Goal: Transaction & Acquisition: Download file/media

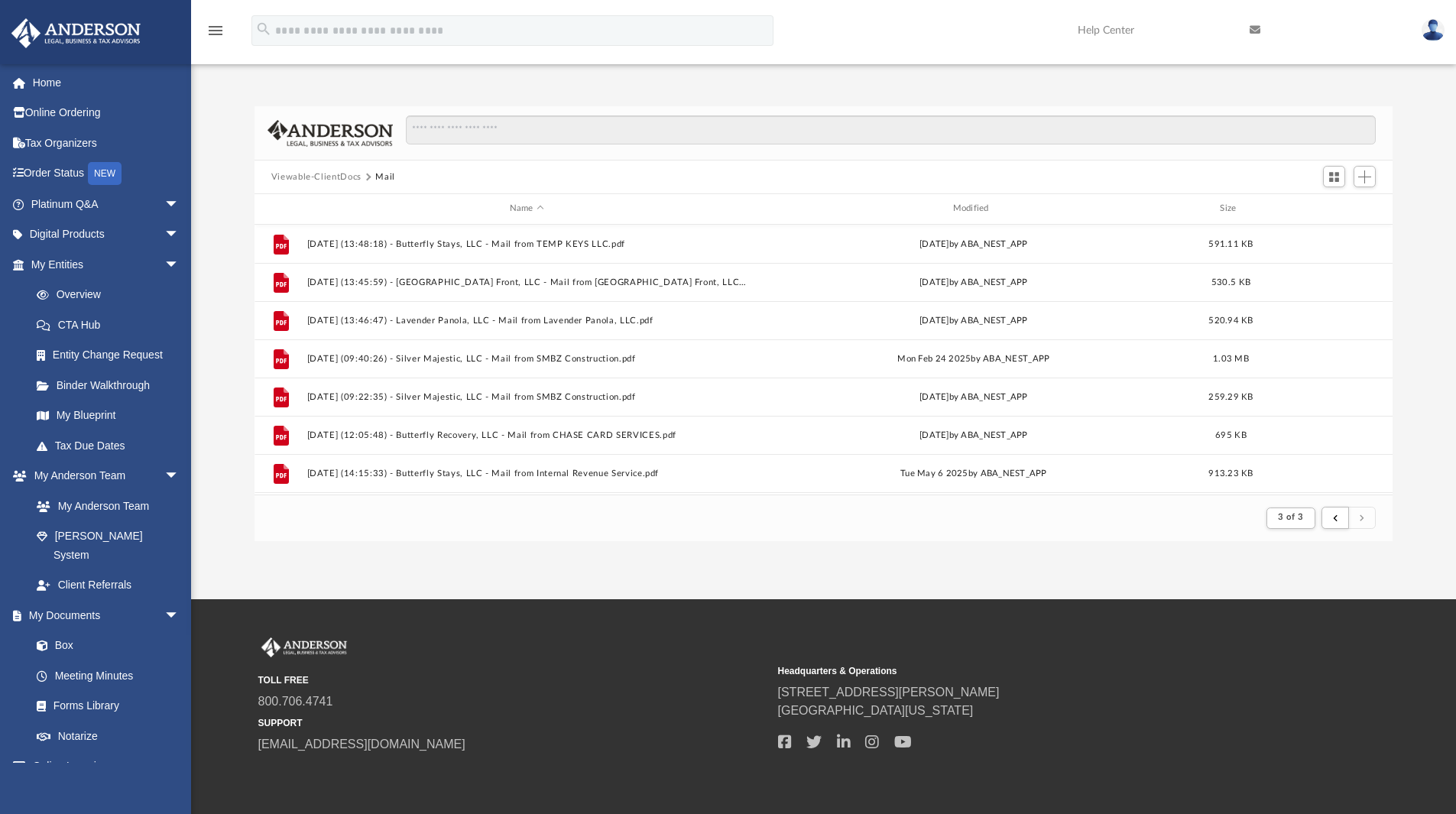
scroll to position [289, 1127]
click at [67, 630] on link "Box" at bounding box center [112, 645] width 182 height 30
click at [346, 175] on button "Viewable-ClientDocs" at bounding box center [316, 178] width 90 height 14
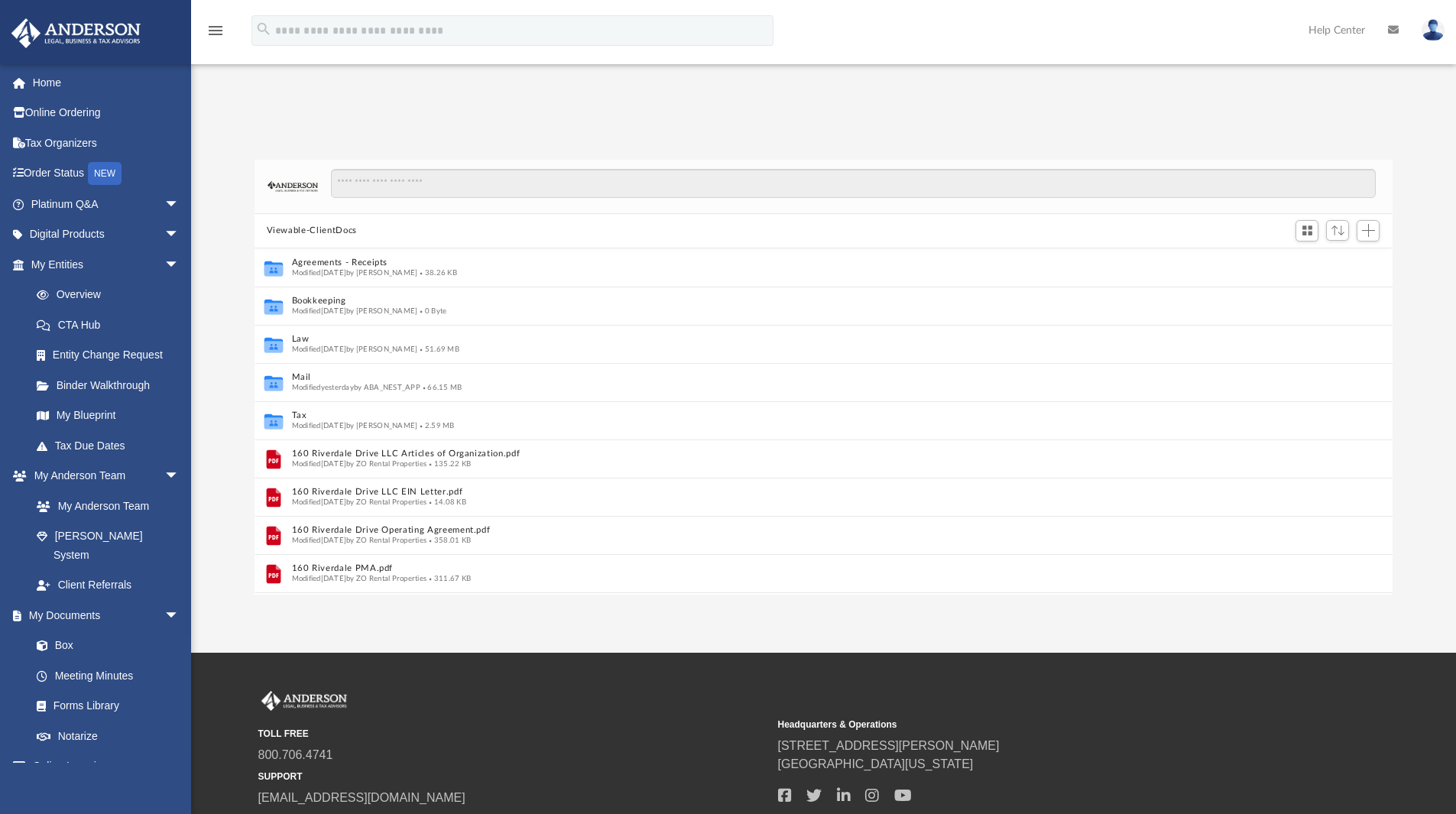
scroll to position [12, 12]
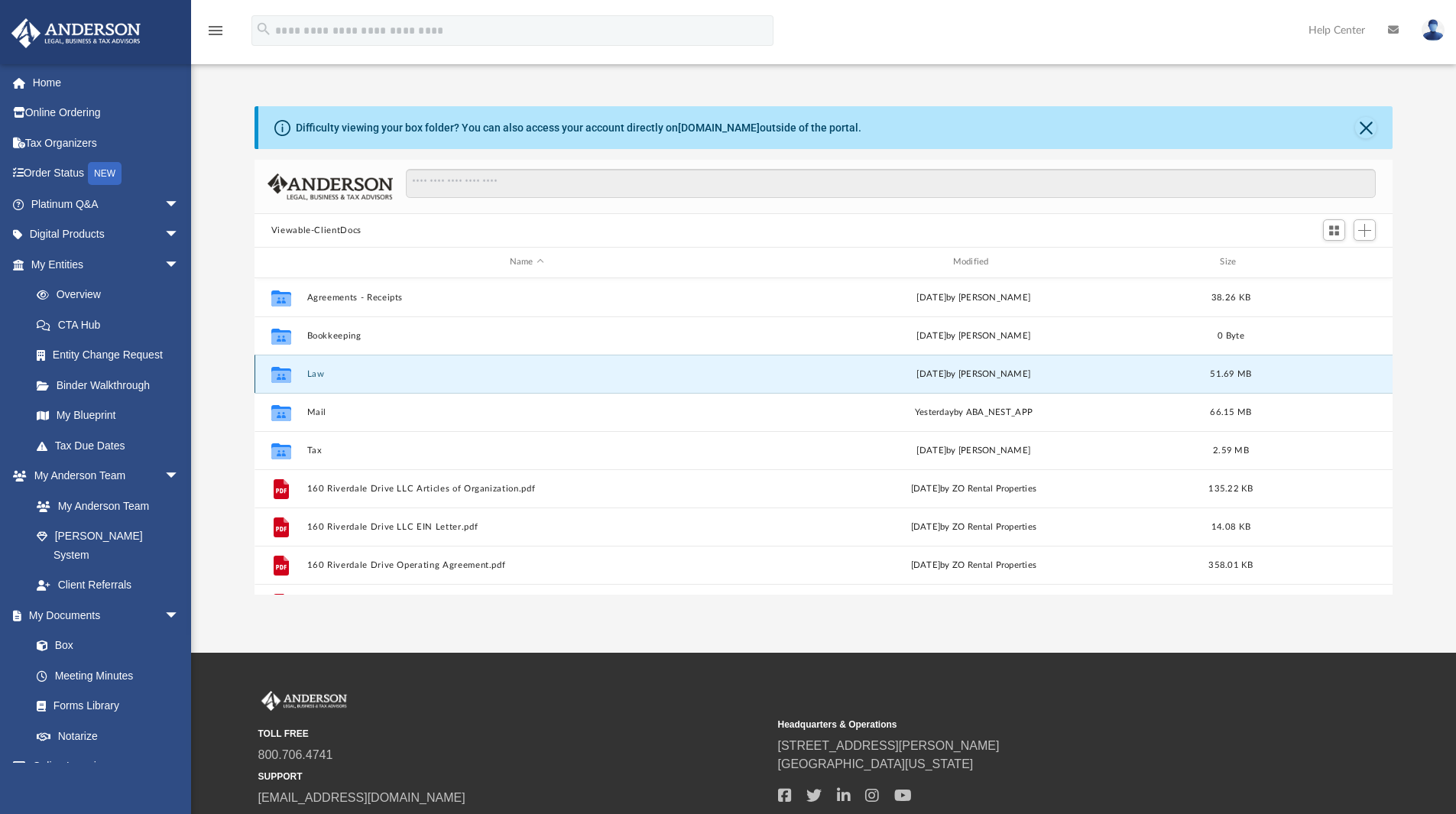
click at [318, 375] on button "Law" at bounding box center [526, 374] width 441 height 10
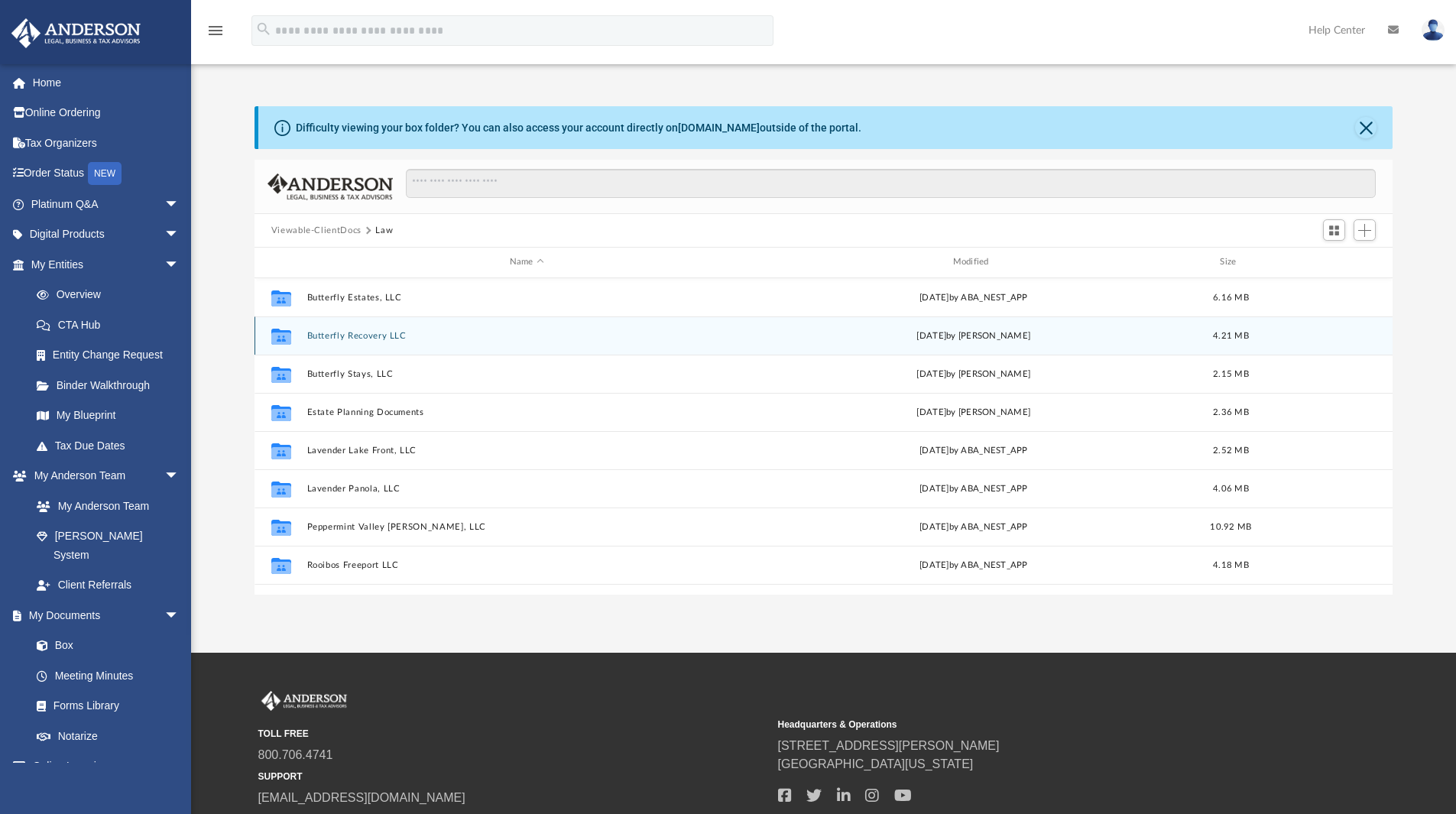
click at [364, 340] on button "Butterfly Recovery LLC" at bounding box center [526, 336] width 441 height 10
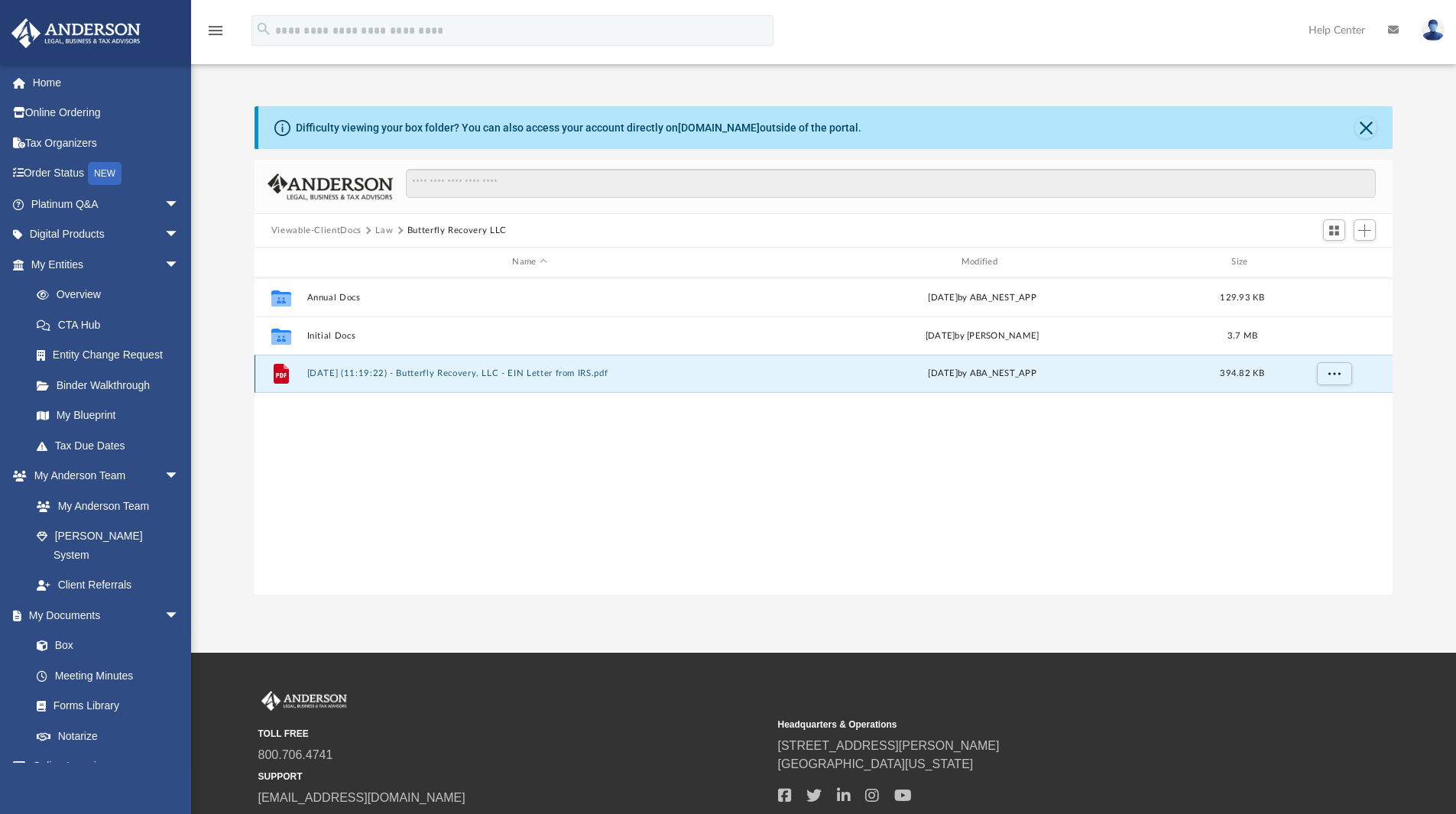
click at [471, 370] on button "[DATE] (11:19:22) - Butterfly Recovery, LLC - EIN Letter from IRS.pdf" at bounding box center [529, 373] width 446 height 10
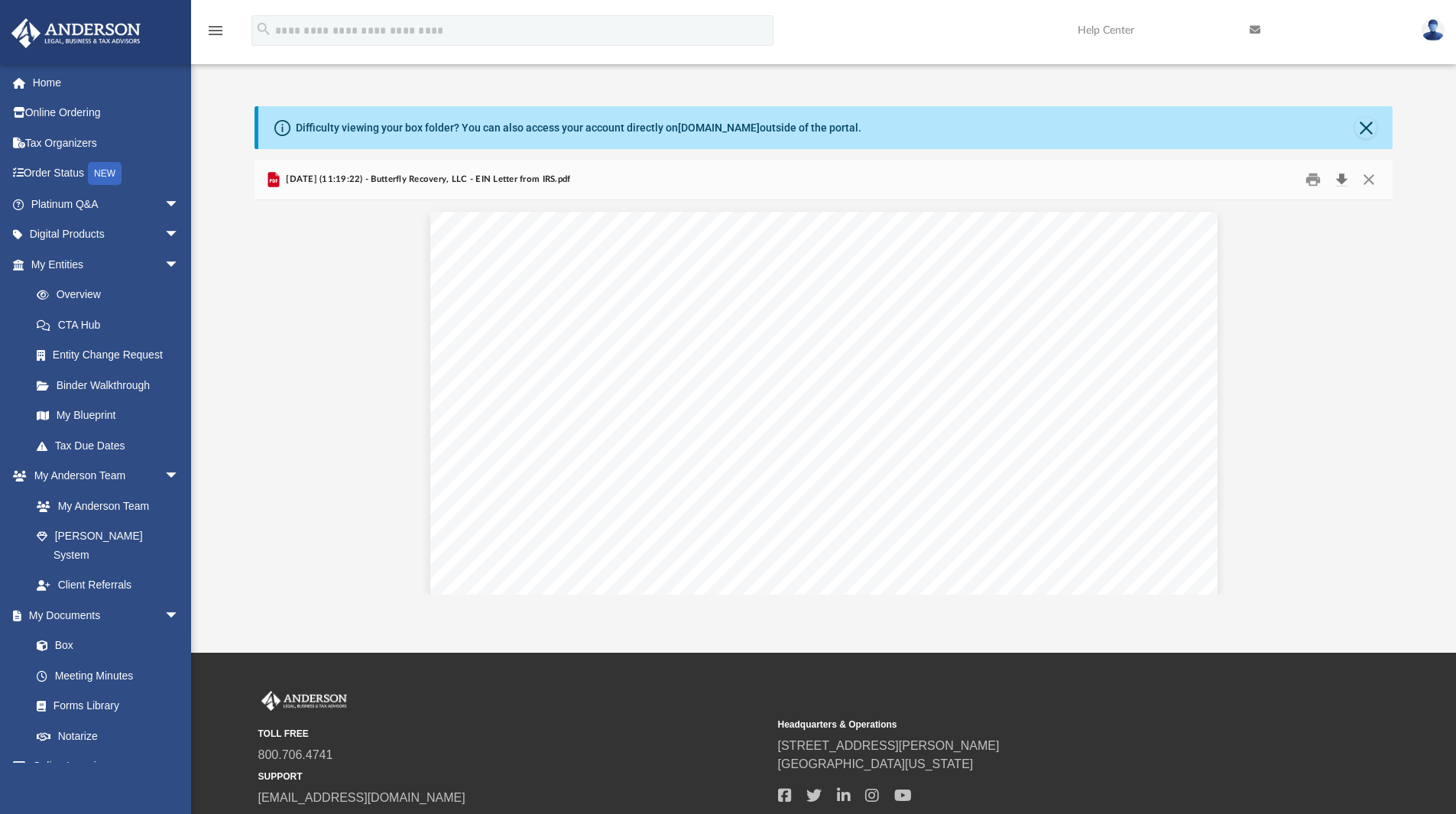
click at [1344, 175] on button "Download" at bounding box center [1342, 180] width 27 height 24
click at [1370, 123] on button "Close" at bounding box center [1367, 128] width 22 height 22
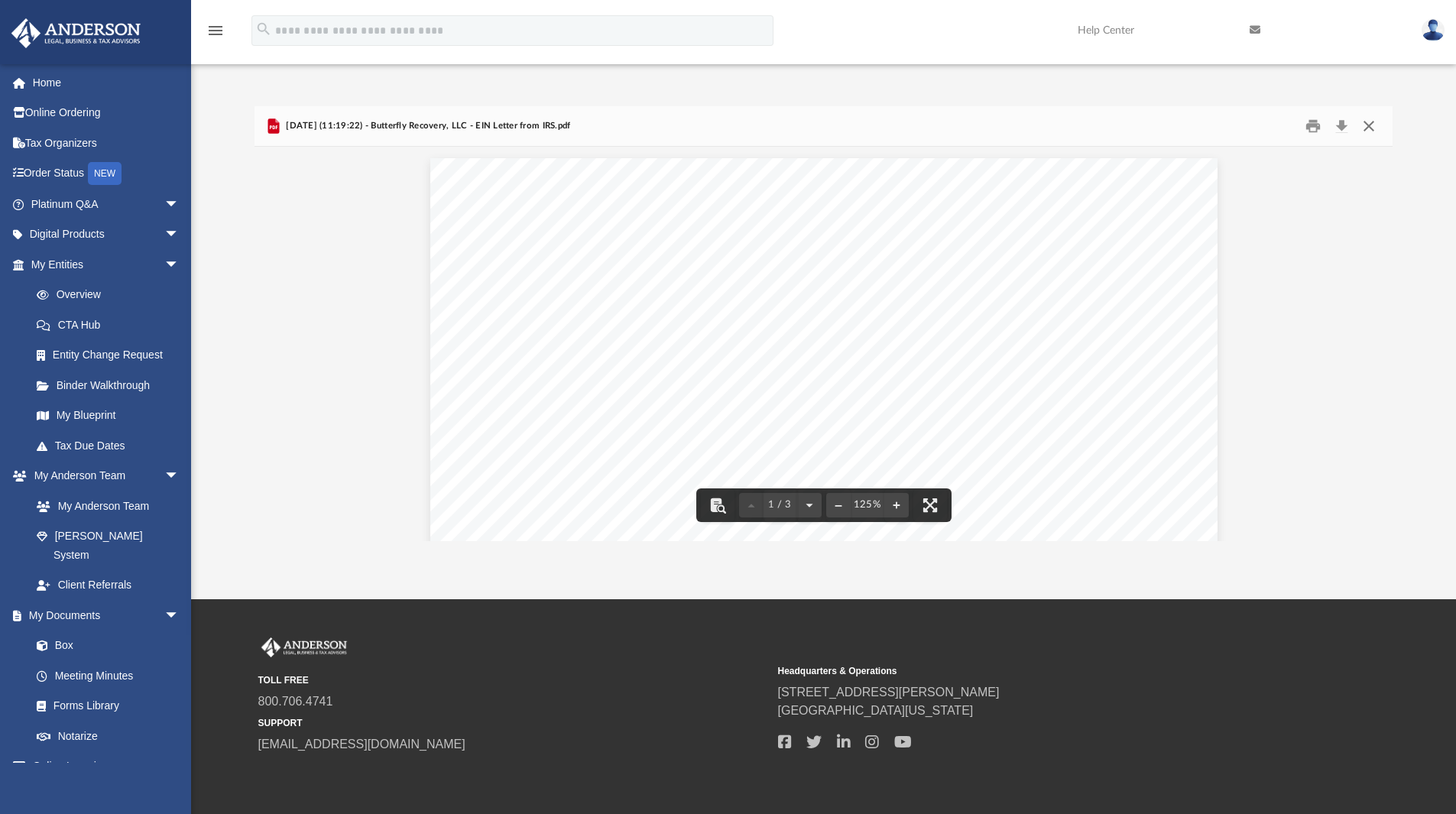
click at [1369, 124] on button "Close" at bounding box center [1370, 127] width 27 height 24
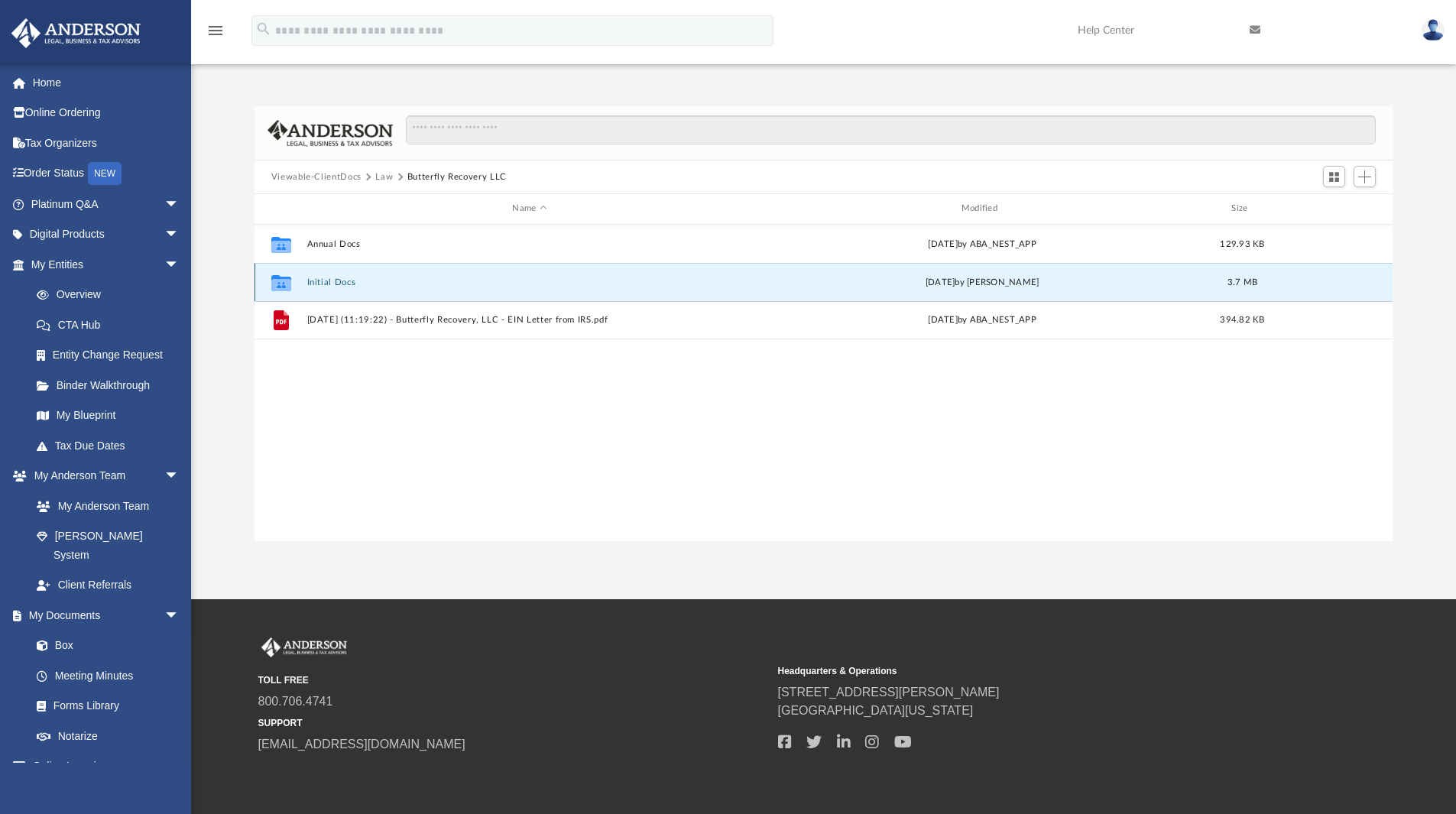
click at [322, 283] on button "Initial Docs" at bounding box center [529, 283] width 446 height 10
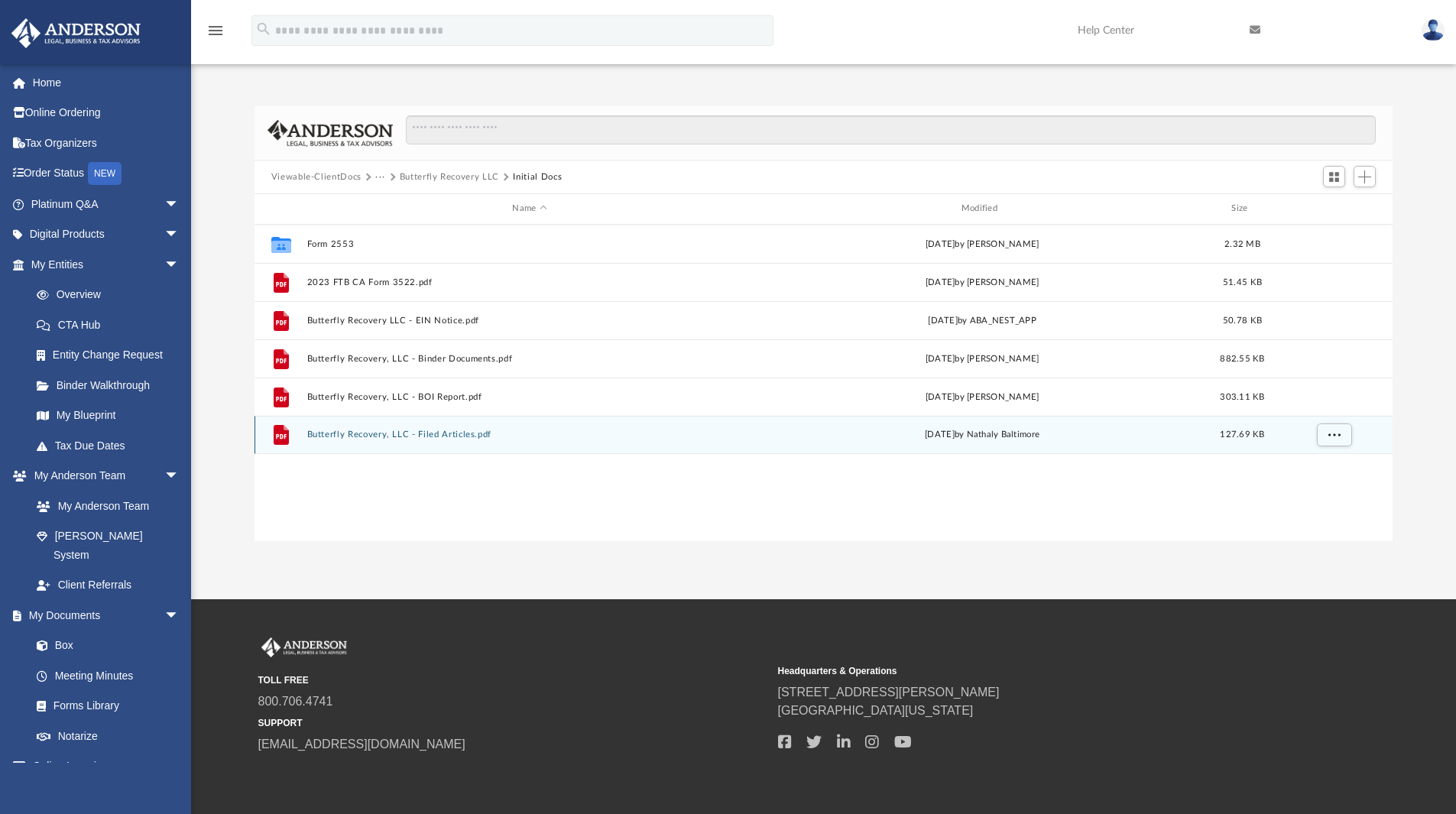
click at [448, 432] on button "Butterfly Recovery, LLC - Filed Articles.pdf" at bounding box center [529, 435] width 446 height 10
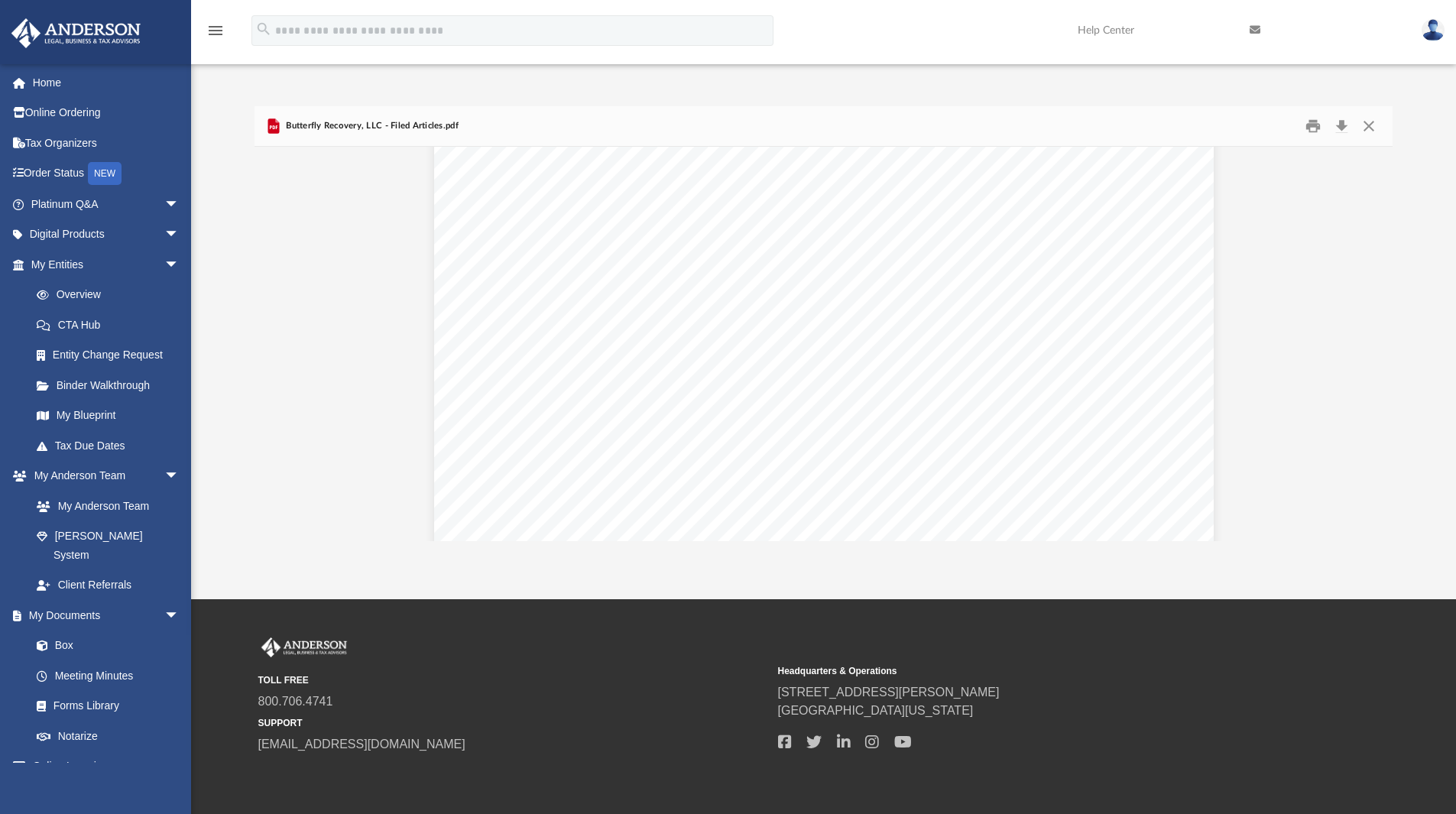
scroll to position [534, 0]
click at [1342, 123] on button "Download" at bounding box center [1342, 127] width 27 height 24
click at [1367, 120] on button "Close" at bounding box center [1370, 127] width 27 height 24
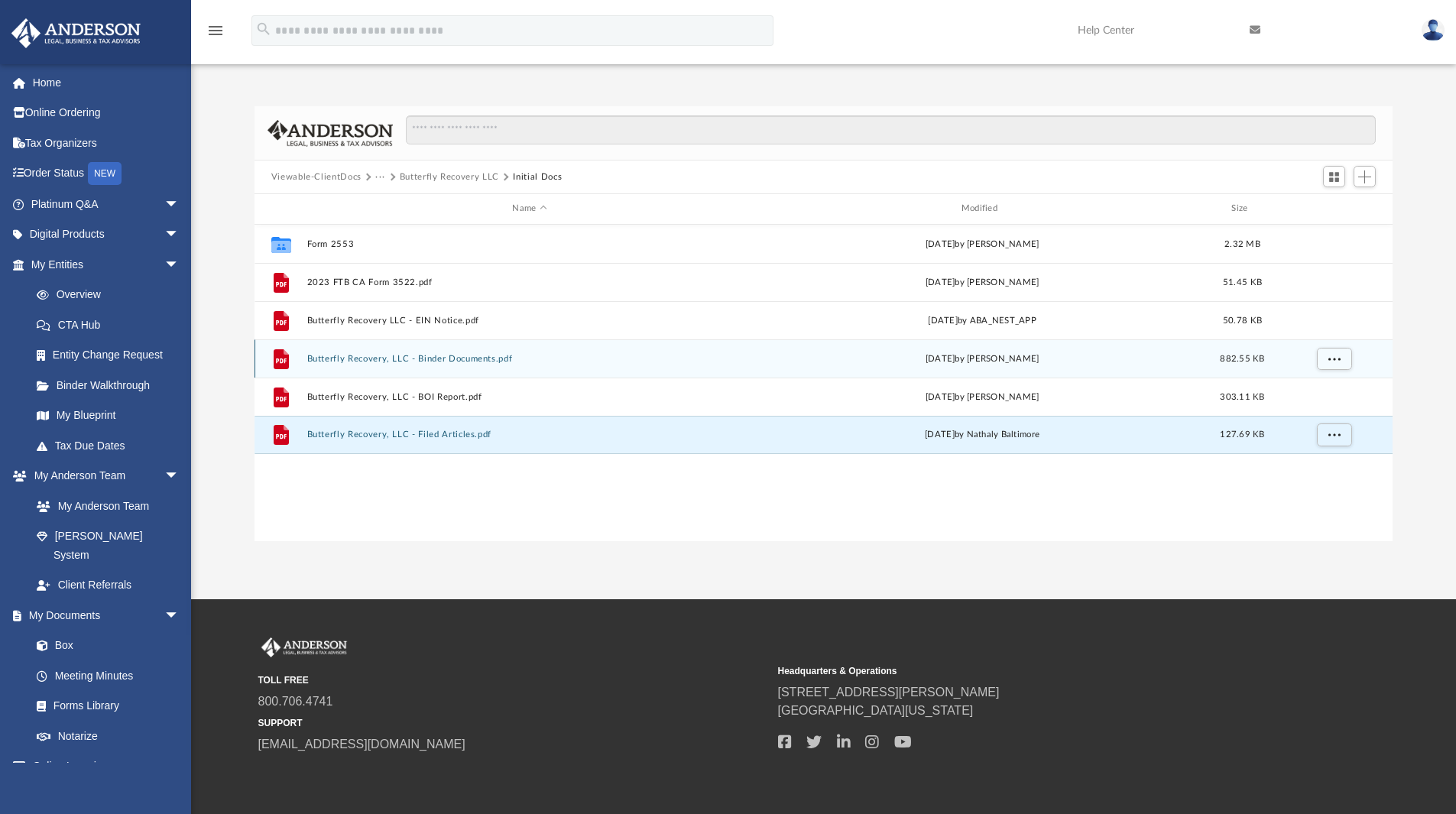
click at [435, 359] on button "Butterfly Recovery, LLC - Binder Documents.pdf" at bounding box center [529, 359] width 446 height 10
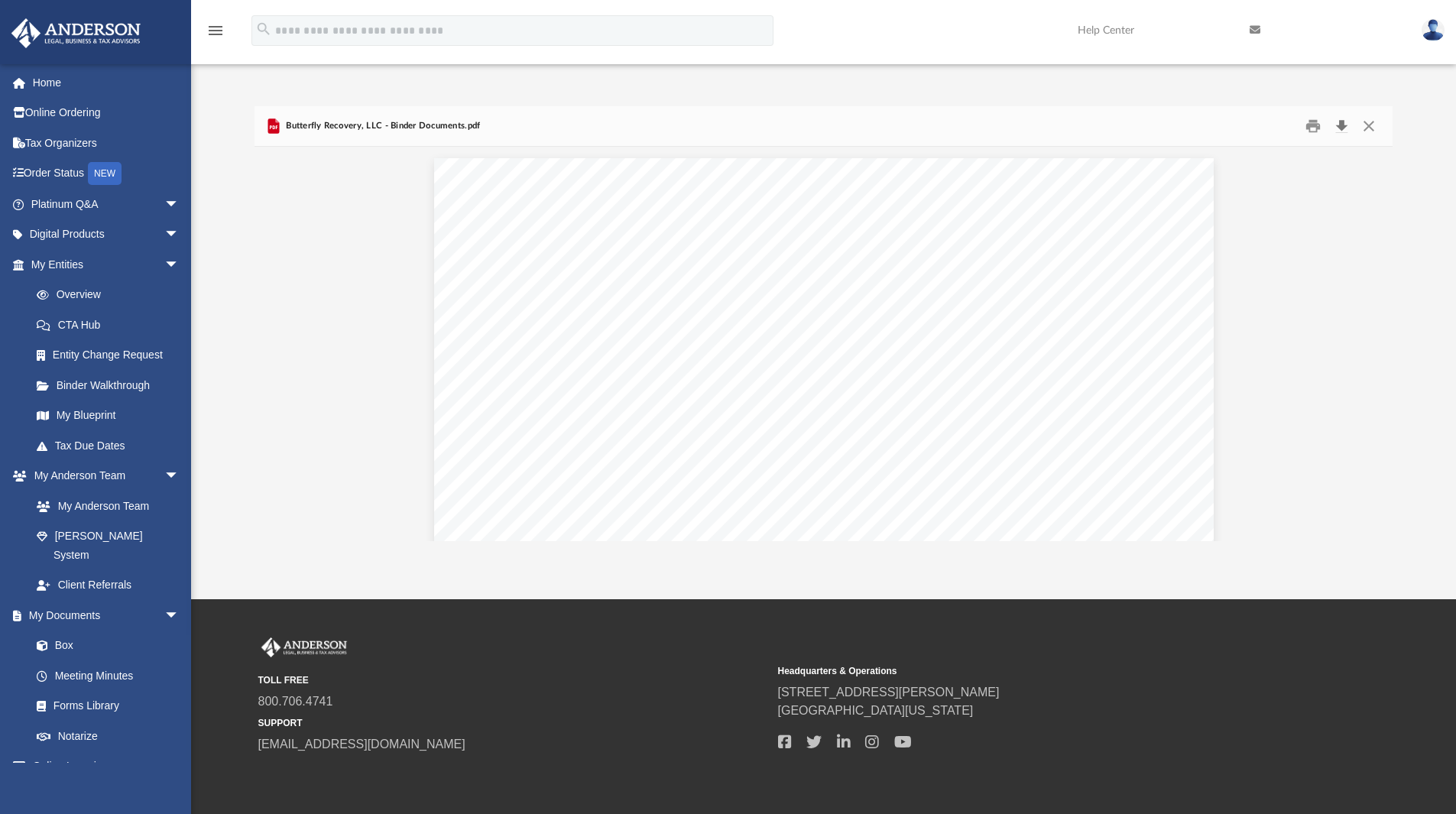
click at [1342, 126] on button "Download" at bounding box center [1342, 127] width 27 height 24
